Goal: Task Accomplishment & Management: Manage account settings

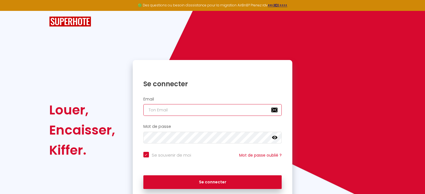
click at [184, 110] on input "email" at bounding box center [212, 110] width 139 height 12
paste input "[EMAIL_ADDRESS][DOMAIN_NAME]"
type input "[EMAIL_ADDRESS][DOMAIN_NAME]"
checkbox input "true"
type input "[EMAIL_ADDRESS][DOMAIN_NAME]"
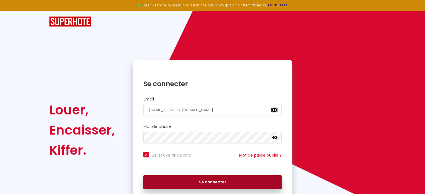
click at [211, 183] on button "Se connecter" at bounding box center [212, 182] width 139 height 14
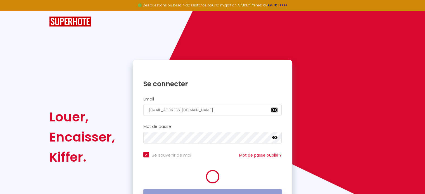
checkbox input "true"
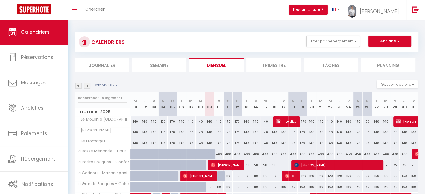
click at [110, 10] on div "Toggle menubar Chercher BUTTON Besoin d'aide ? [PERSON_NAME] Paramètres Équipe" at bounding box center [230, 10] width 380 height 20
click at [92, 10] on span "Chercher" at bounding box center [94, 9] width 19 height 6
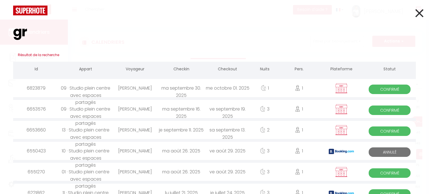
type input "g"
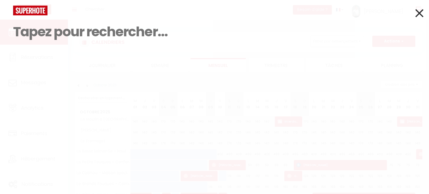
click at [421, 13] on icon at bounding box center [419, 13] width 8 height 14
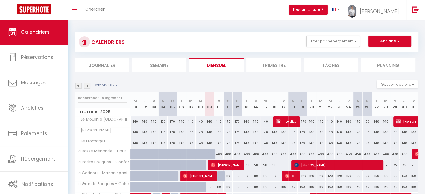
click at [78, 87] on img at bounding box center [78, 86] width 6 height 6
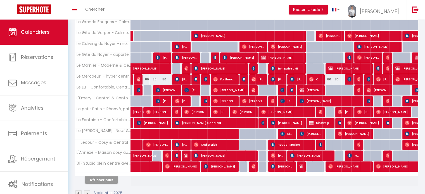
scroll to position [175, 0]
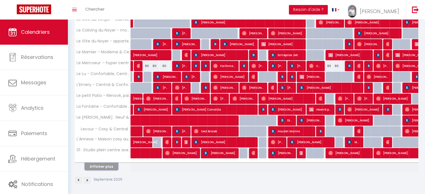
click at [103, 165] on button "Afficher plus" at bounding box center [102, 167] width 34 height 8
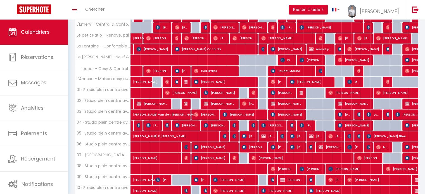
scroll to position [239, 0]
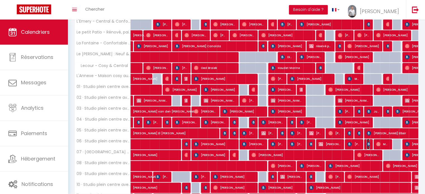
click at [369, 143] on img at bounding box center [368, 144] width 4 height 4
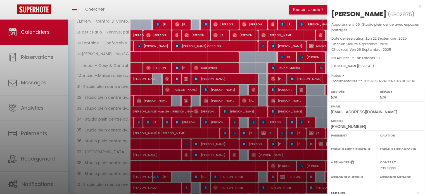
select select "OK"
select select "KO"
select select "0"
select select "1"
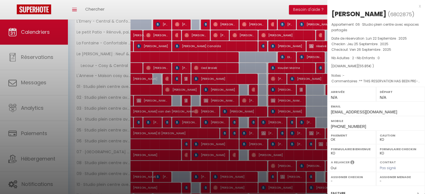
select select
select select "31603"
click at [415, 4] on div "x" at bounding box center [374, 6] width 94 height 7
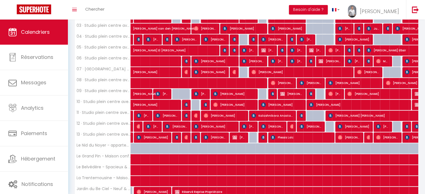
scroll to position [323, 0]
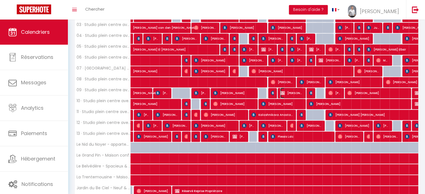
click at [285, 92] on span "[PERSON_NAME]" at bounding box center [291, 93] width 22 height 11
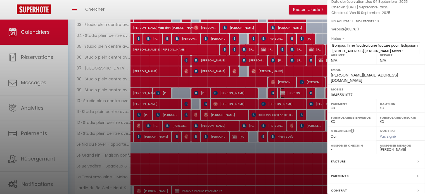
scroll to position [71, 0]
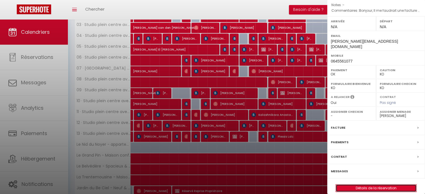
click at [382, 185] on link "Détails de la réservation" at bounding box center [376, 188] width 80 height 7
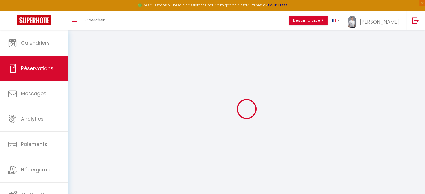
select select
checkbox input "false"
select select
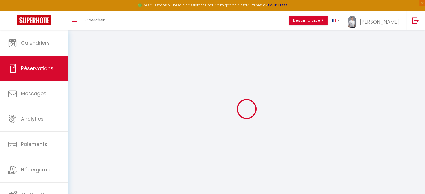
checkbox input "false"
type textarea "Bonjour, Il me faudrait une facture pour : Eclipsium [STREET_ADDRESS][PERSON_NA…"
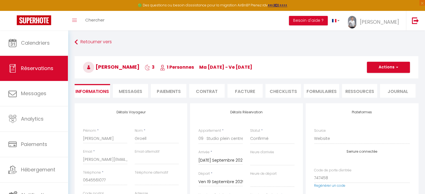
type input "19"
type input "7.8"
select select
checkbox input "false"
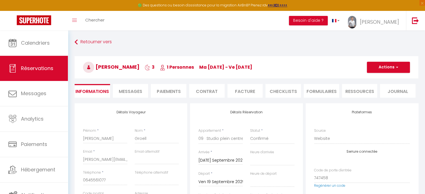
select select
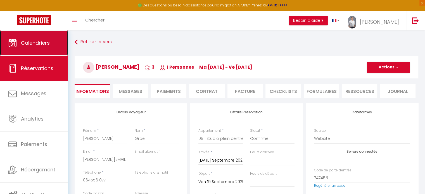
click at [54, 42] on link "Calendriers" at bounding box center [34, 42] width 68 height 25
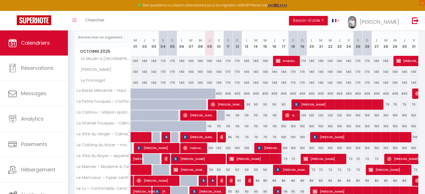
scroll to position [28, 0]
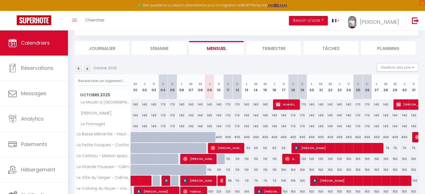
click at [81, 69] on img at bounding box center [78, 69] width 6 height 6
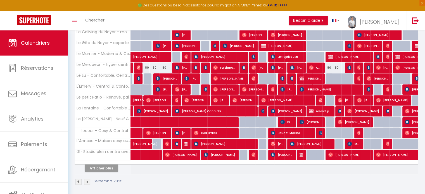
scroll to position [186, 0]
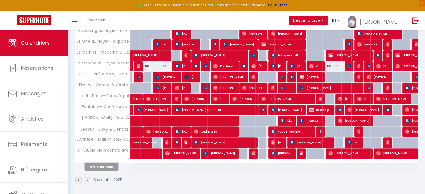
click at [108, 165] on button "Afficher plus" at bounding box center [102, 167] width 34 height 8
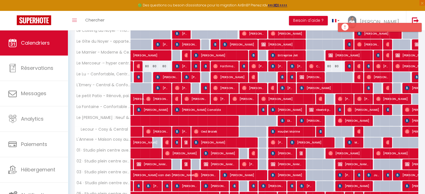
scroll to position [326, 0]
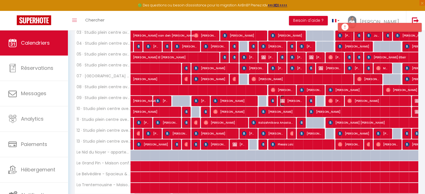
click at [287, 100] on span "[PERSON_NAME]" at bounding box center [291, 101] width 22 height 11
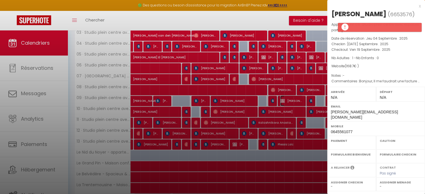
select select "OK"
select select "KO"
select select "0"
select select "1"
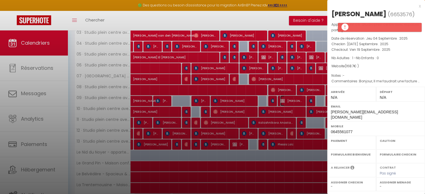
select select
select select "31603"
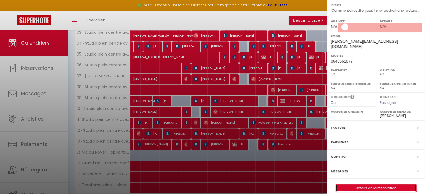
click at [388, 185] on link "Détails de la réservation" at bounding box center [376, 188] width 80 height 7
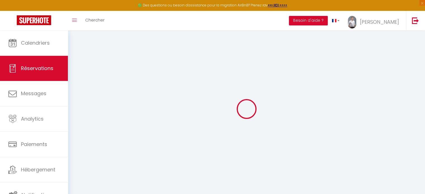
select select
checkbox input "false"
type textarea "Bonjour, Il me faudrait une facture pour : Eclipsium [STREET_ADDRESS][PERSON_NA…"
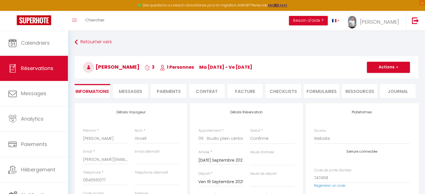
click at [172, 88] on li "Paiements" at bounding box center [168, 91] width 35 height 14
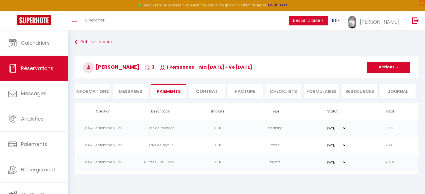
click at [240, 94] on li "Facture" at bounding box center [244, 91] width 35 height 14
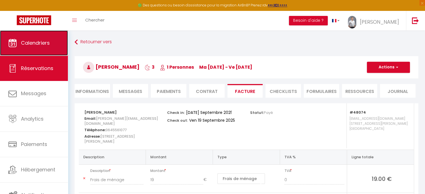
click at [48, 43] on span "Calendriers" at bounding box center [35, 42] width 29 height 7
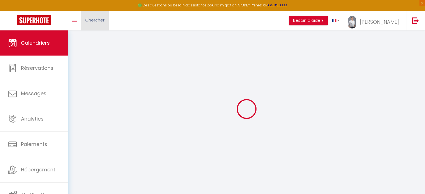
click at [94, 20] on span "Chercher" at bounding box center [94, 20] width 19 height 6
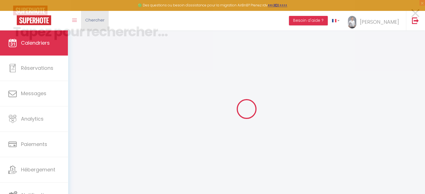
click at [94, 20] on input at bounding box center [212, 31] width 399 height 33
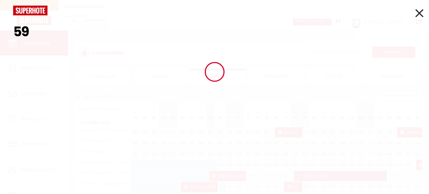
type input "5"
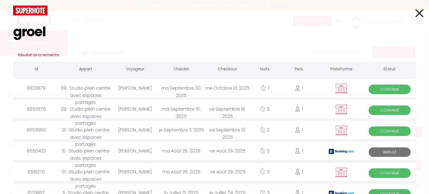
type input "groel"
click at [147, 108] on div "[PERSON_NAME]" at bounding box center [135, 109] width 46 height 18
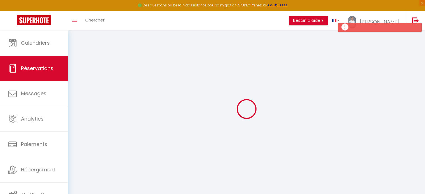
select select
checkbox input "false"
select select
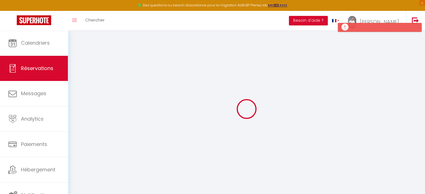
checkbox input "false"
type textarea "Bonjour, Il me faudrait une facture pour : Eclipsium [STREET_ADDRESS][PERSON_NA…"
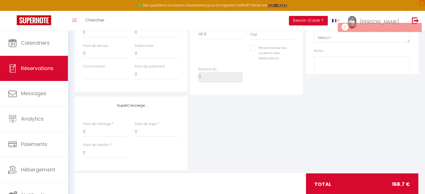
type input "19"
type input "7.8"
select select
checkbox input "false"
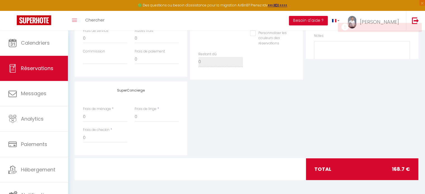
select select
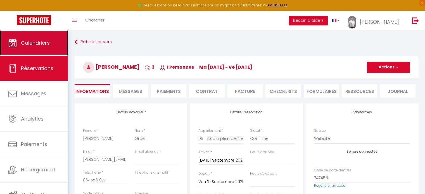
click at [38, 39] on link "Calendriers" at bounding box center [34, 42] width 68 height 25
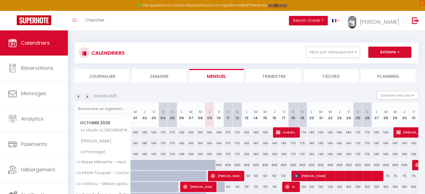
scroll to position [168, 0]
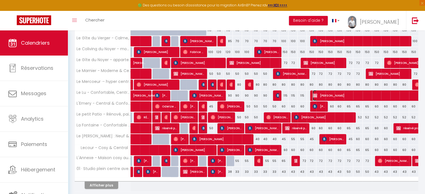
select select "OK"
select select "KO"
select select "0"
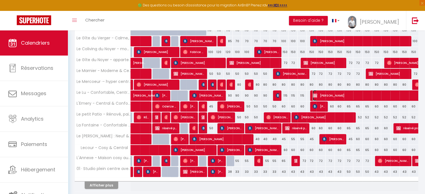
select select "1"
select select
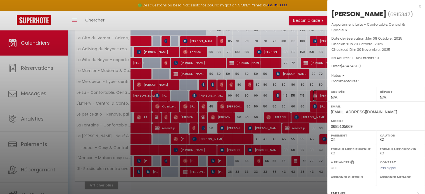
select select "33058"
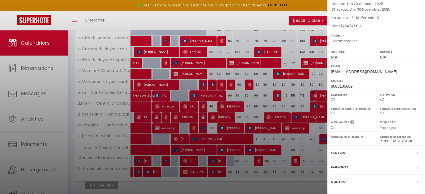
scroll to position [71, 0]
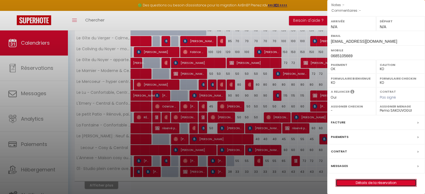
click at [373, 179] on link "Détails de la réservation" at bounding box center [376, 182] width 80 height 7
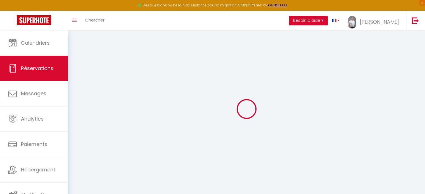
select select
checkbox input "false"
select select
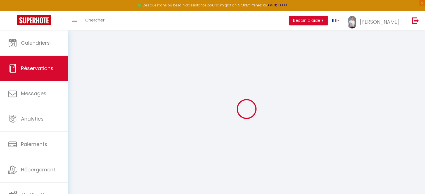
checkbox input "false"
select select
checkbox input "false"
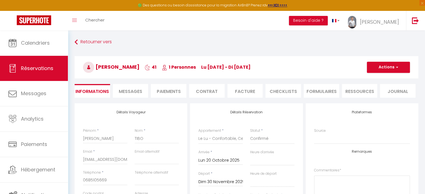
type input "330"
type input "207.46"
select select
checkbox input "false"
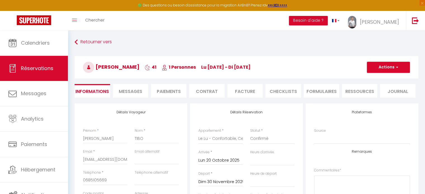
select select
click at [388, 71] on button "Actions" at bounding box center [388, 67] width 43 height 11
click at [383, 92] on link "Supprimer" at bounding box center [383, 93] width 44 height 7
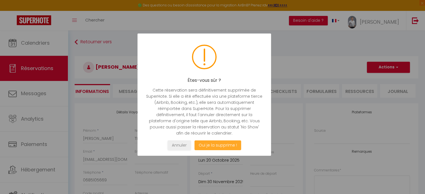
click at [217, 141] on button "Oui je la supprime !" at bounding box center [217, 145] width 47 height 10
click at [220, 145] on button "Oui je la supprime !" at bounding box center [217, 145] width 47 height 10
select select "not_cancelled"
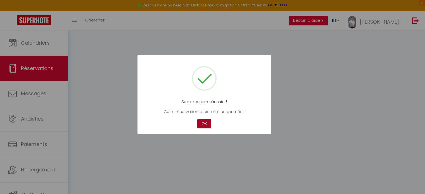
click at [207, 125] on button "OK" at bounding box center [204, 124] width 14 height 10
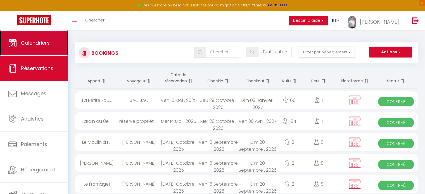
click at [28, 45] on span "Calendriers" at bounding box center [35, 42] width 29 height 7
